Goal: Transaction & Acquisition: Book appointment/travel/reservation

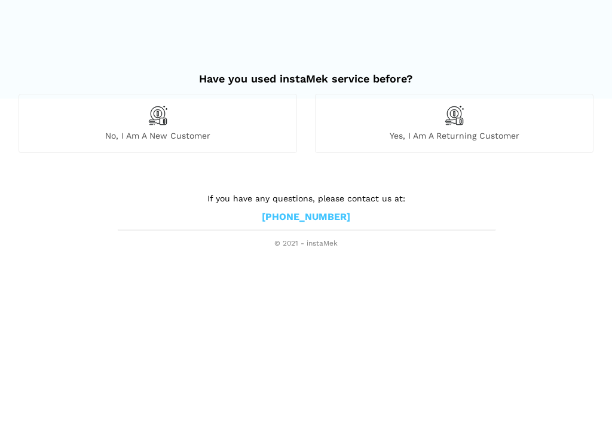
click at [477, 119] on div "Yes, I am a returning customer" at bounding box center [454, 123] width 278 height 59
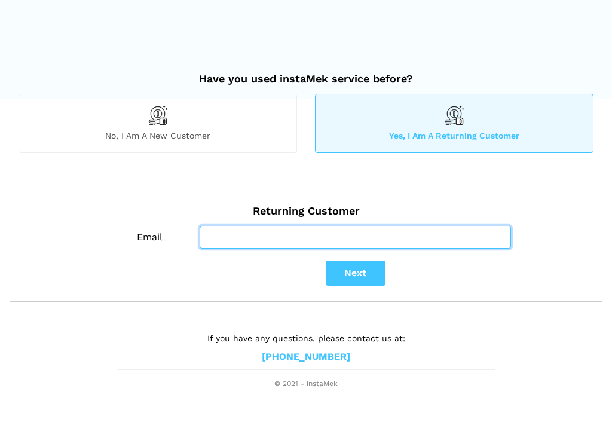
click at [412, 228] on input "Email" at bounding box center [354, 237] width 311 height 23
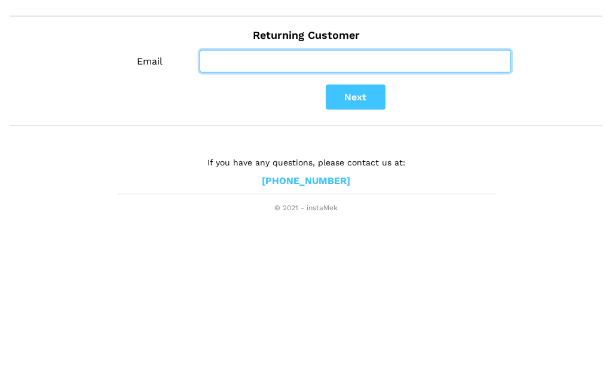
type input "[EMAIL_ADDRESS][DOMAIN_NAME]"
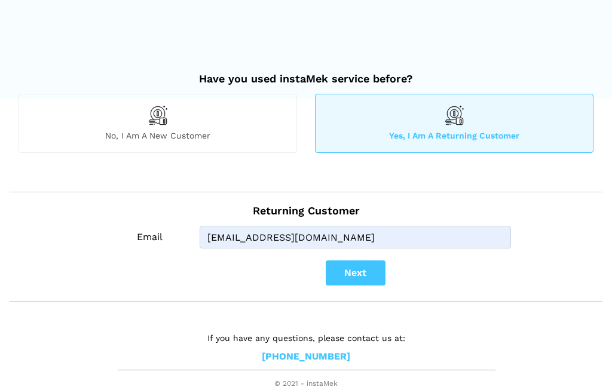
click at [348, 268] on button "Next" at bounding box center [356, 272] width 60 height 25
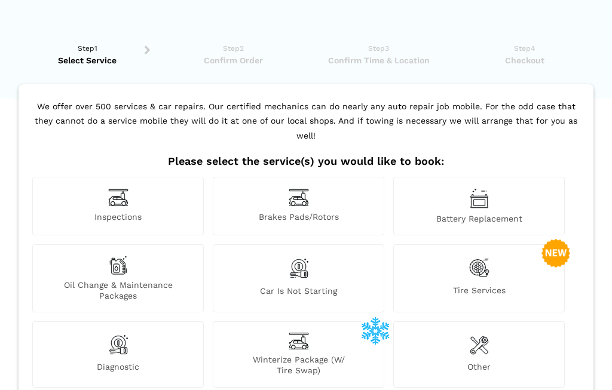
click at [171, 180] on div "Inspections" at bounding box center [117, 206] width 171 height 59
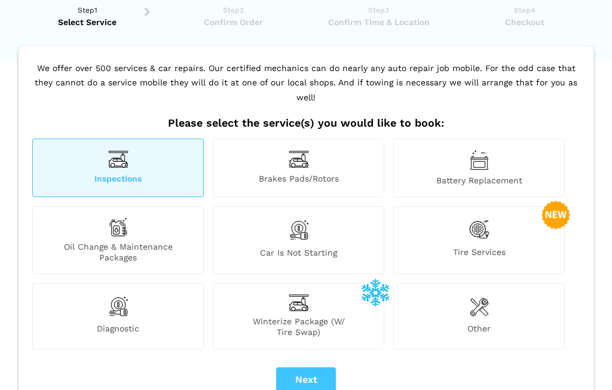
click at [315, 367] on button "Next" at bounding box center [306, 379] width 60 height 25
checkbox input "true"
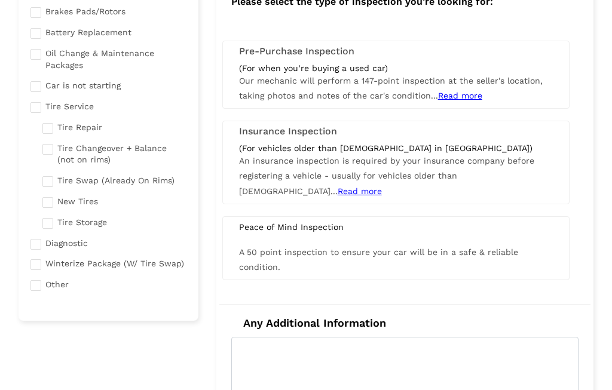
scroll to position [146, 0]
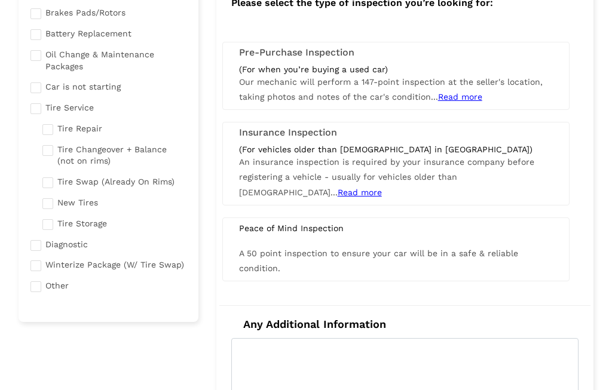
click at [505, 64] on div "(For when you’re buying a used car)" at bounding box center [396, 69] width 314 height 11
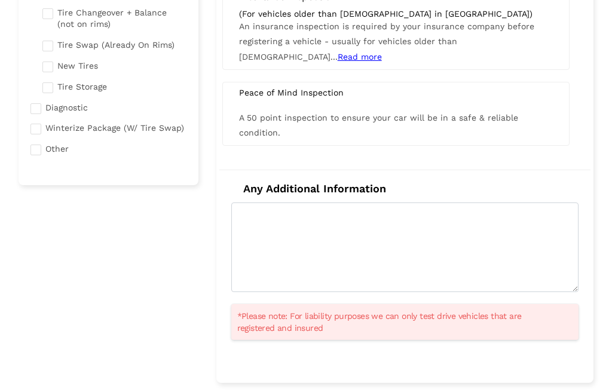
scroll to position [290, 0]
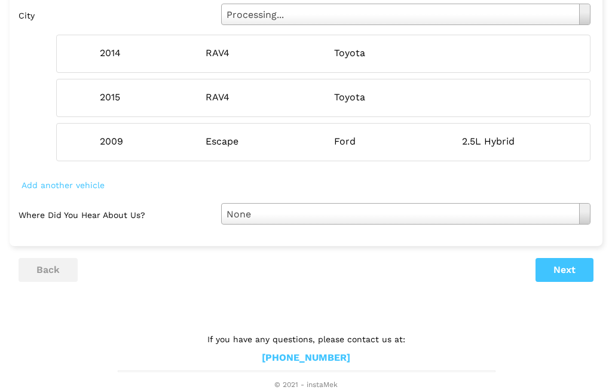
scroll to position [73, 0]
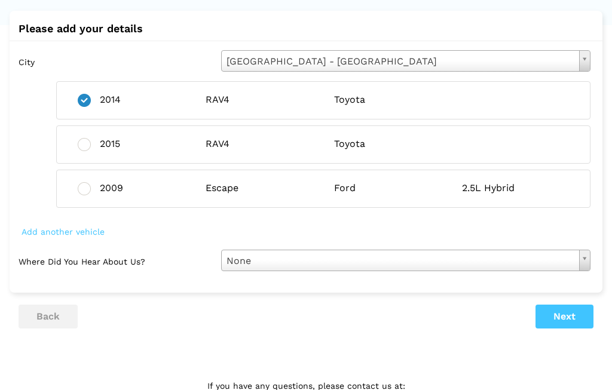
click at [580, 322] on button "Next" at bounding box center [564, 317] width 58 height 24
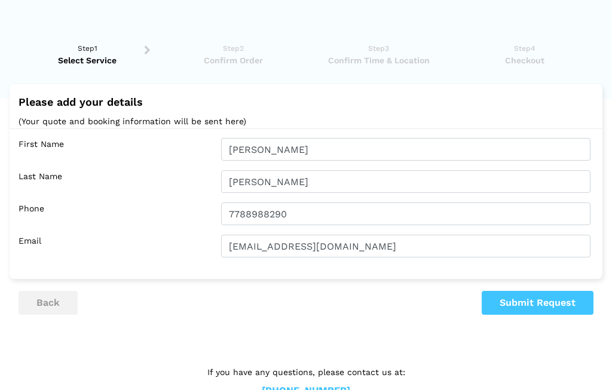
click at [47, 293] on button "back" at bounding box center [48, 303] width 59 height 24
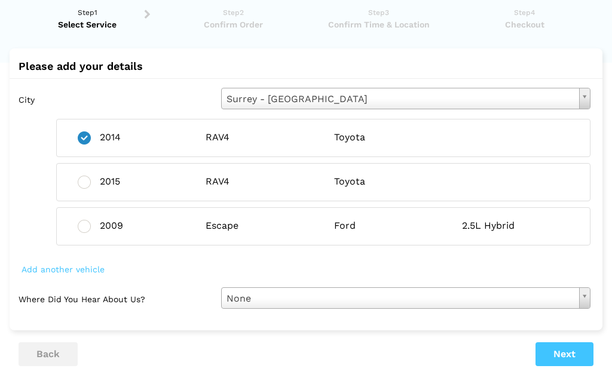
scroll to position [36, 0]
click at [409, 123] on div "2014 RAV4 Toyota" at bounding box center [323, 138] width 534 height 38
click at [419, 141] on div "Toyota" at bounding box center [389, 137] width 110 height 13
click at [93, 262] on span "Add another vehicle" at bounding box center [63, 269] width 89 height 17
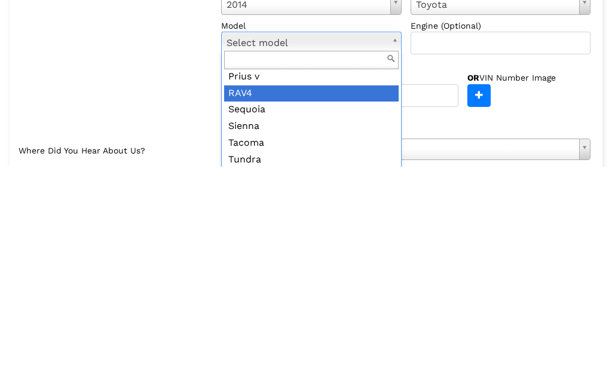
scroll to position [251, 0]
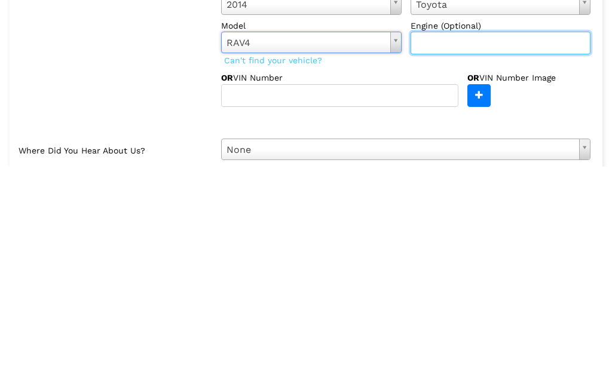
click at [466, 256] on input "text" at bounding box center [500, 267] width 180 height 23
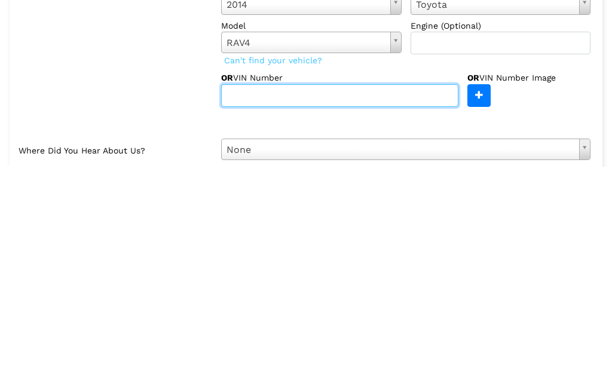
click at [358, 308] on input "text" at bounding box center [339, 319] width 237 height 23
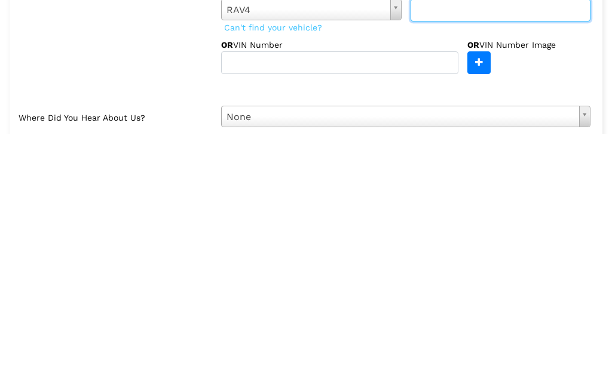
click at [472, 256] on input "text" at bounding box center [500, 267] width 180 height 23
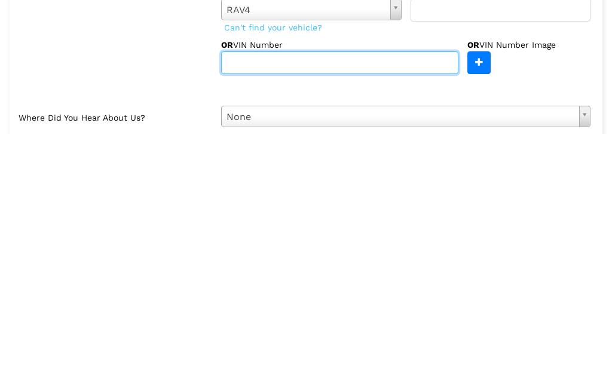
click at [270, 308] on input "text" at bounding box center [339, 319] width 237 height 23
type input "[US_VEHICLE_IDENTIFICATION_NUMBER]"
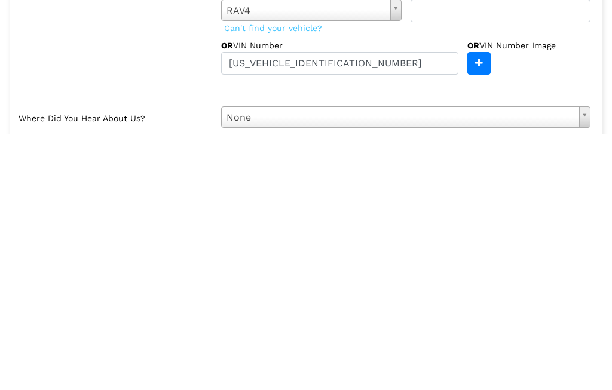
scroll to position [278, 0]
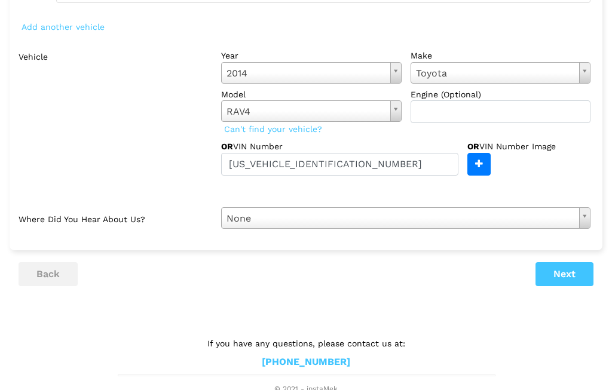
click at [580, 268] on button "Next" at bounding box center [564, 274] width 58 height 24
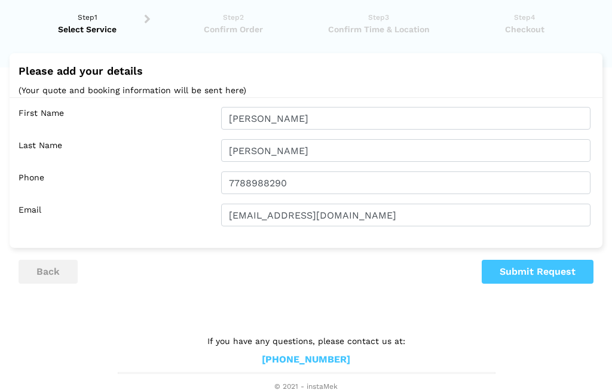
click at [566, 272] on button "Submit Request" at bounding box center [537, 272] width 112 height 24
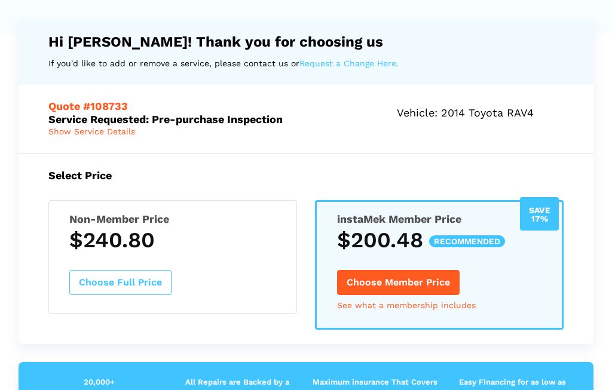
scroll to position [65, 0]
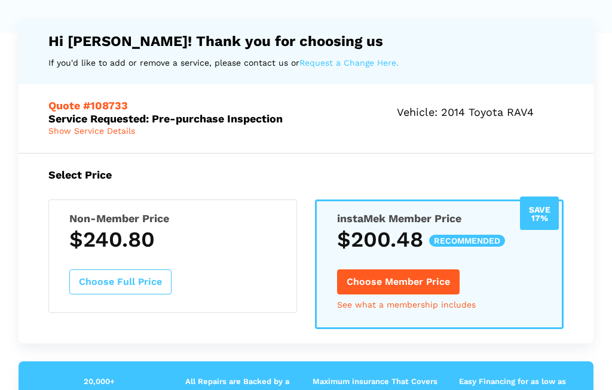
click at [60, 235] on div "Non-Member Price $240.80 Choose Full Price" at bounding box center [172, 256] width 248 height 113
click at [98, 245] on h3 "$240.80" at bounding box center [172, 240] width 207 height 25
click at [88, 273] on button "Choose Full Price" at bounding box center [120, 282] width 102 height 25
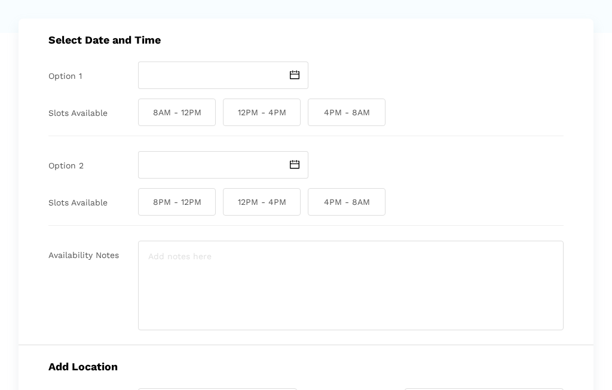
click at [281, 69] on span at bounding box center [294, 75] width 27 height 27
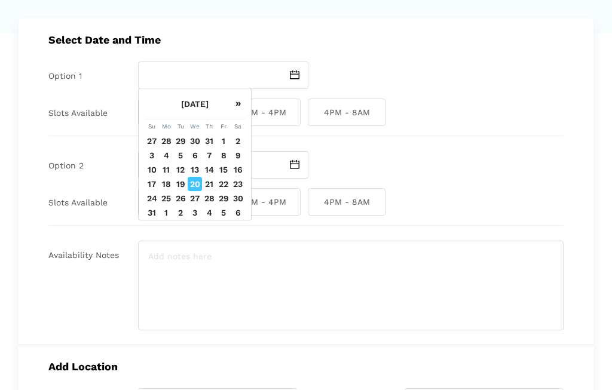
click at [208, 185] on td "21" at bounding box center [209, 184] width 14 height 14
type input "[DATE]"
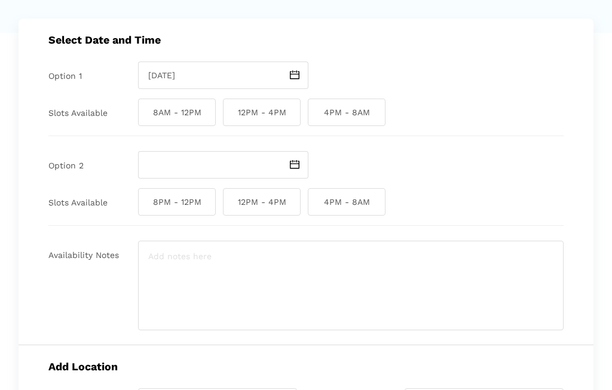
click at [343, 113] on span "4PM - 8AM" at bounding box center [347, 112] width 78 height 27
click at [315, 113] on input "4PM - 8AM" at bounding box center [312, 112] width 8 height 27
checkbox input "true"
click at [295, 161] on img at bounding box center [295, 164] width 10 height 9
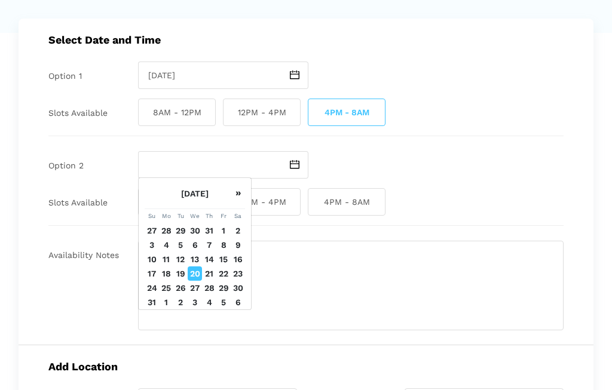
click at [222, 272] on td "22" at bounding box center [223, 273] width 14 height 14
type input "[DATE]"
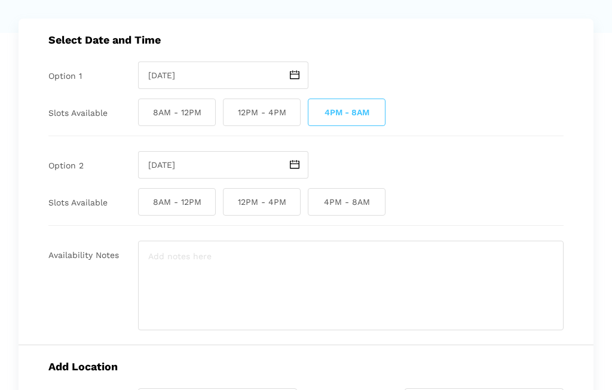
click at [201, 204] on span "8AM - 12PM" at bounding box center [177, 201] width 78 height 27
click at [146, 204] on input "8AM - 12PM" at bounding box center [142, 201] width 8 height 27
checkbox input "true"
click at [281, 200] on span "12PM - 4PM" at bounding box center [262, 201] width 78 height 27
click at [231, 200] on input "12PM - 4PM" at bounding box center [227, 201] width 8 height 27
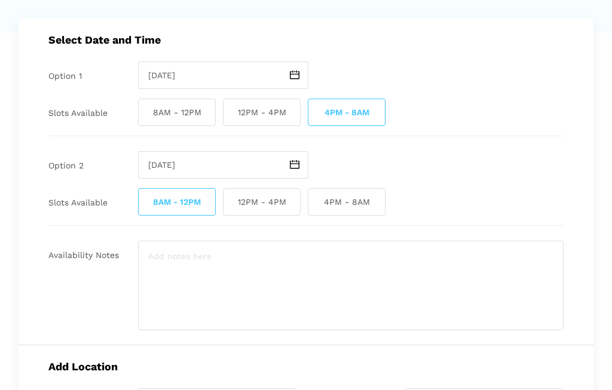
checkbox input "true"
click at [353, 201] on span "4PM - 8AM" at bounding box center [347, 201] width 78 height 27
click at [315, 201] on input "4PM - 8AM" at bounding box center [312, 201] width 8 height 27
checkbox input "true"
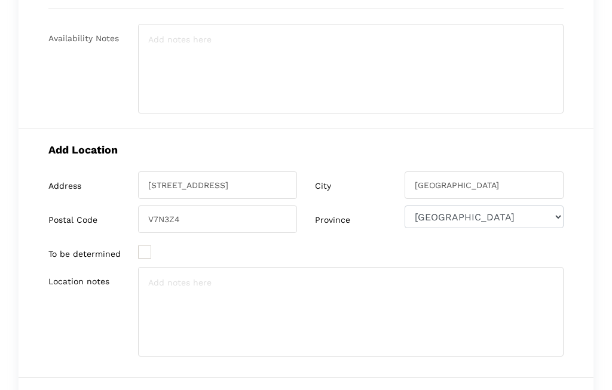
scroll to position [283, 0]
click at [496, 182] on input "[GEOGRAPHIC_DATA]" at bounding box center [483, 184] width 159 height 27
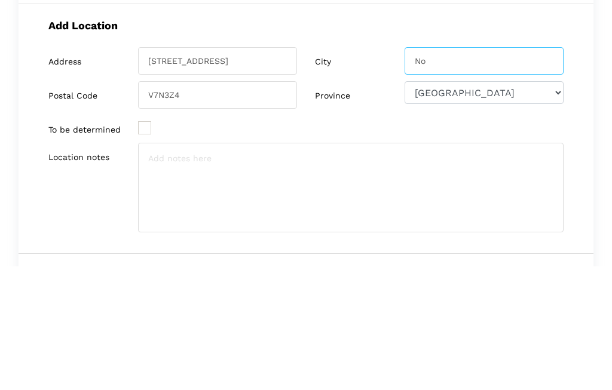
type input "N"
type input "[GEOGRAPHIC_DATA]"
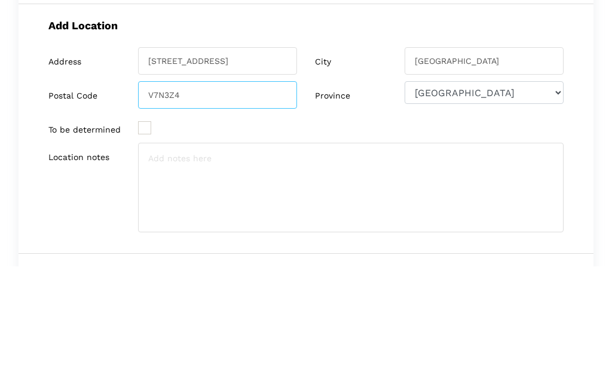
click at [248, 205] on input "V7N3Z4" at bounding box center [217, 218] width 159 height 27
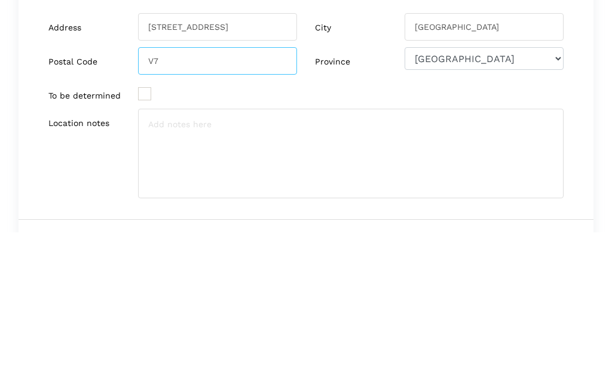
type input "V"
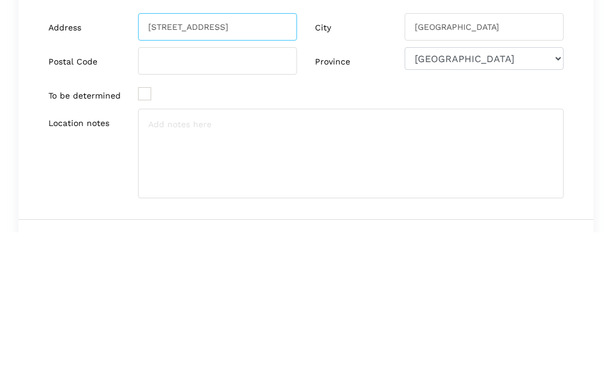
click at [264, 171] on input "[STREET_ADDRESS]" at bounding box center [217, 184] width 159 height 27
click at [258, 171] on input "[STREET_ADDRESS]" at bounding box center [217, 184] width 159 height 27
click at [266, 171] on input "[STREET_ADDRESS]" at bounding box center [217, 184] width 159 height 27
click at [265, 171] on input "[STREET_ADDRESS]" at bounding box center [217, 184] width 159 height 27
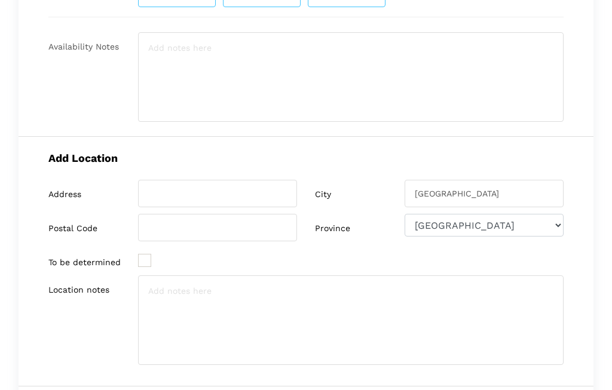
scroll to position [275, 0]
click at [235, 193] on input "search" at bounding box center [217, 192] width 159 height 27
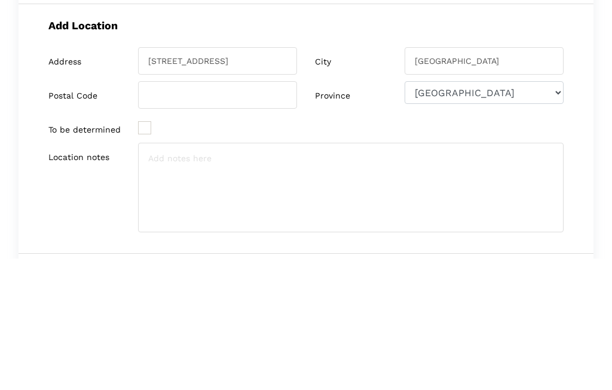
scroll to position [407, 0]
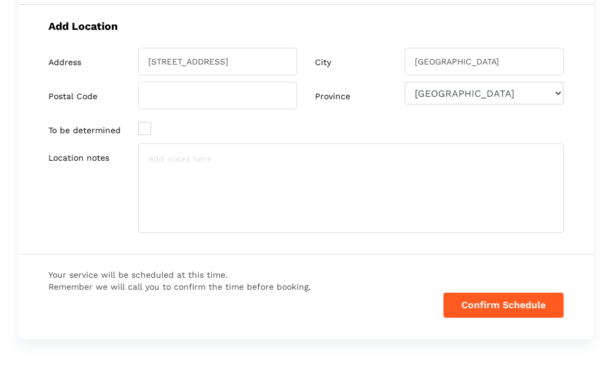
type input "[STREET_ADDRESS]"
type input "[GEOGRAPHIC_DATA]"
type input "V3S 2A9"
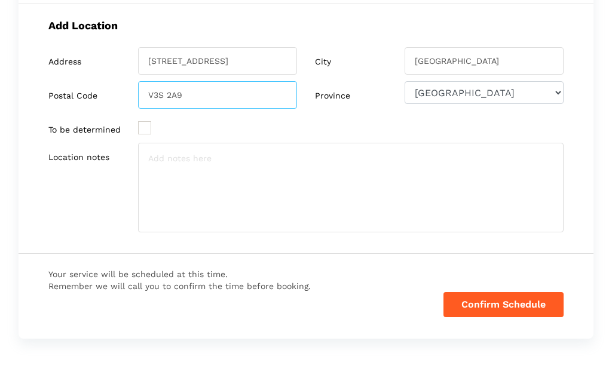
click at [256, 95] on input "V3S 2A9" at bounding box center [217, 94] width 159 height 27
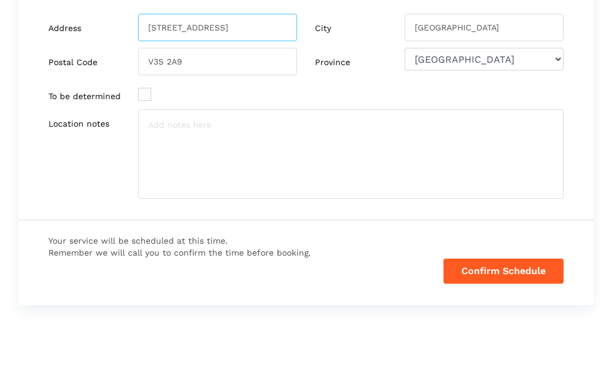
click at [238, 48] on input "[STREET_ADDRESS]" at bounding box center [217, 61] width 159 height 27
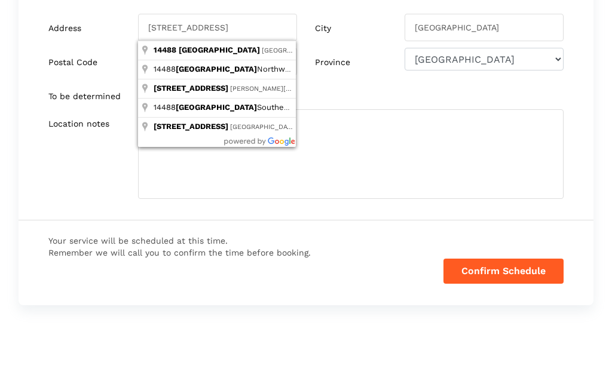
type input "[STREET_ADDRESS]"
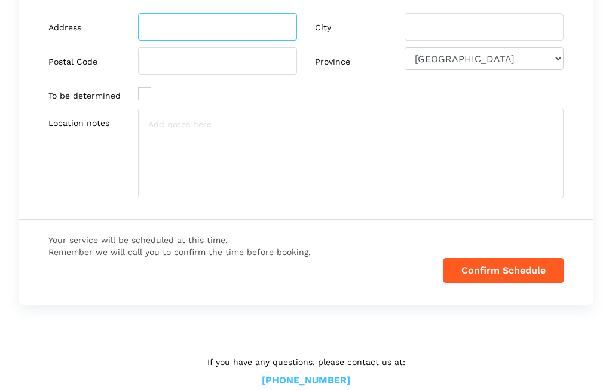
click at [260, 23] on input "search" at bounding box center [217, 26] width 159 height 27
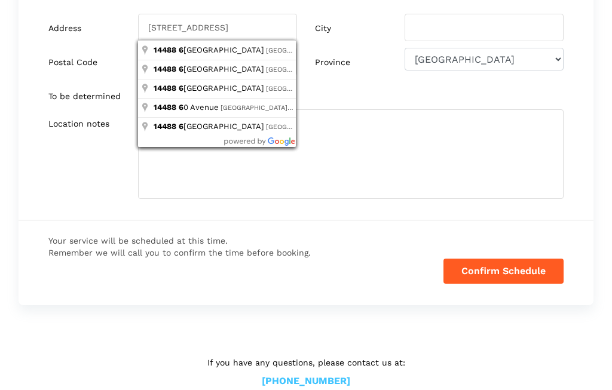
type input "[STREET_ADDRESS]"
type input "[GEOGRAPHIC_DATA]"
type input "V3S 2A9"
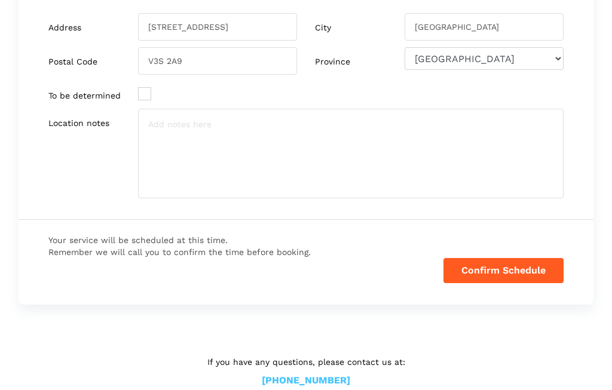
click at [536, 271] on button "Confirm Schedule" at bounding box center [503, 270] width 120 height 25
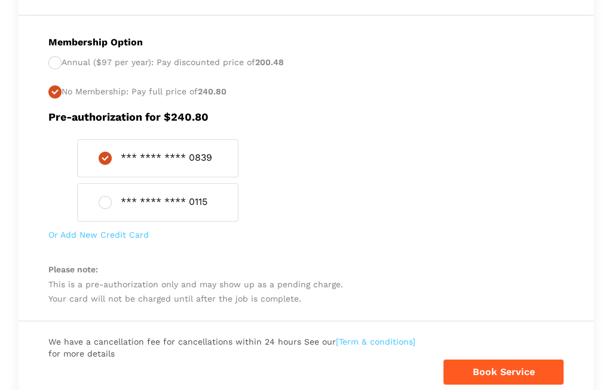
scroll to position [472, 0]
click at [522, 364] on button "Book Service" at bounding box center [503, 372] width 120 height 25
